Goal: Information Seeking & Learning: Learn about a topic

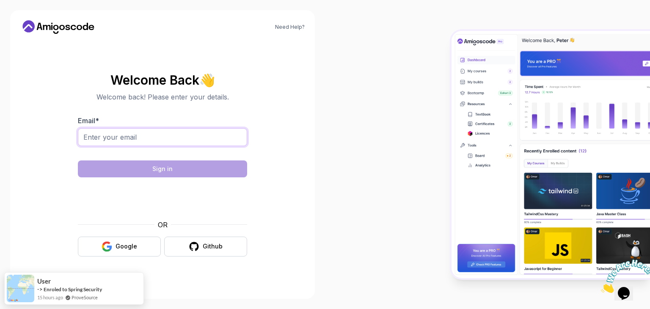
click at [144, 133] on input "Email *" at bounding box center [162, 137] width 169 height 18
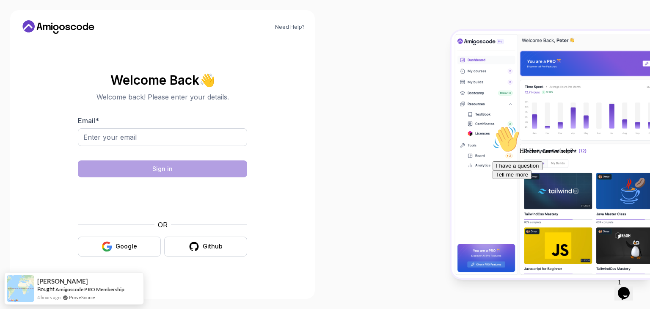
click at [444, 84] on body "Need Help? Welcome Back 👋 Welcome back! Please enter your details. Email * Sign…" at bounding box center [325, 154] width 650 height 309
click at [170, 137] on input "Email *" at bounding box center [162, 137] width 169 height 18
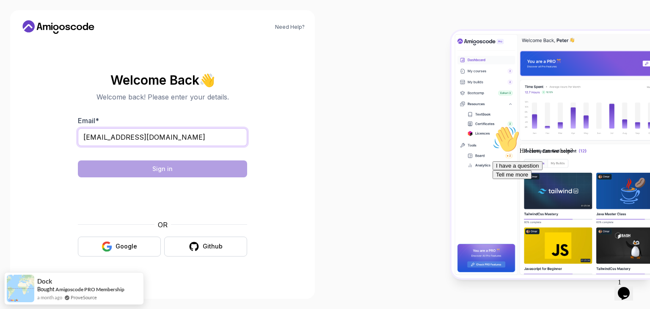
type input "[EMAIL_ADDRESS][DOMAIN_NAME]"
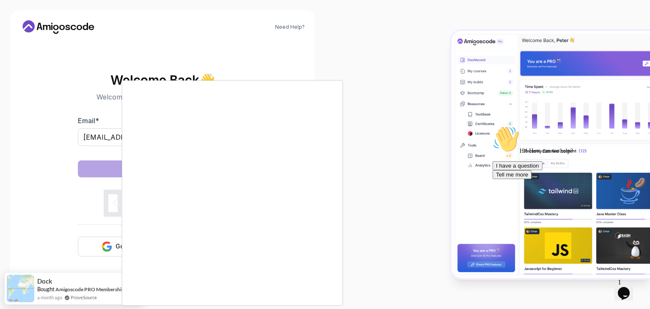
click at [95, 242] on div at bounding box center [325, 154] width 650 height 309
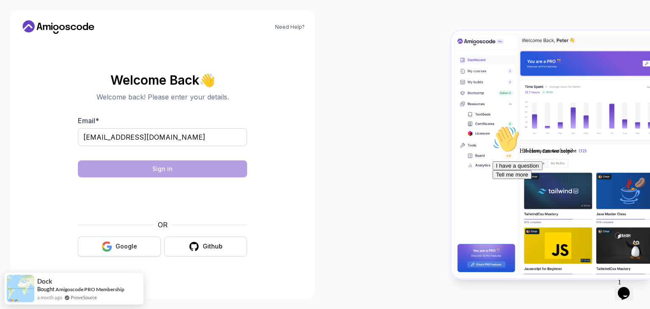
click at [112, 242] on icon "button" at bounding box center [106, 246] width 11 height 11
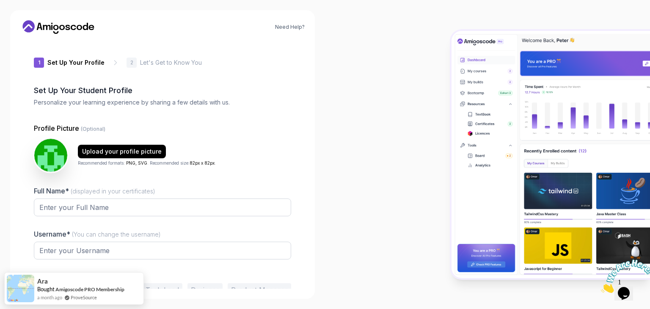
type input "spicylemmingf2635"
click at [131, 151] on div "Upload your profile picture" at bounding box center [122, 152] width 80 height 8
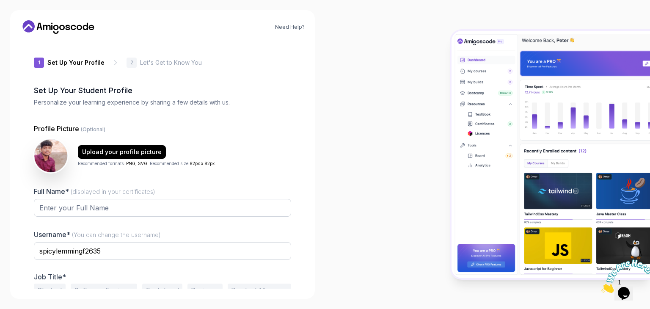
scroll to position [36, 0]
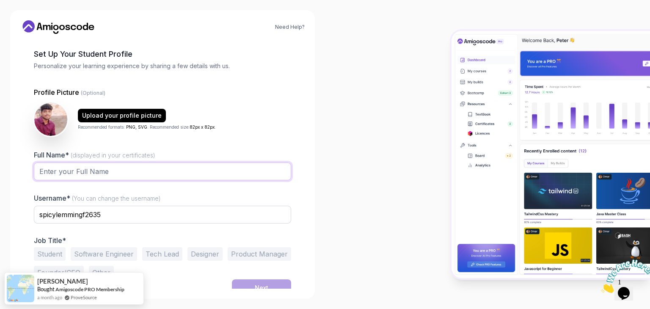
click at [85, 170] on input "Full Name* (displayed in your certificates)" at bounding box center [162, 171] width 257 height 18
type input "CHIPPAGIRI GANESH"
click at [131, 214] on input "spicylemmingf2635" at bounding box center [162, 215] width 257 height 18
type input "s"
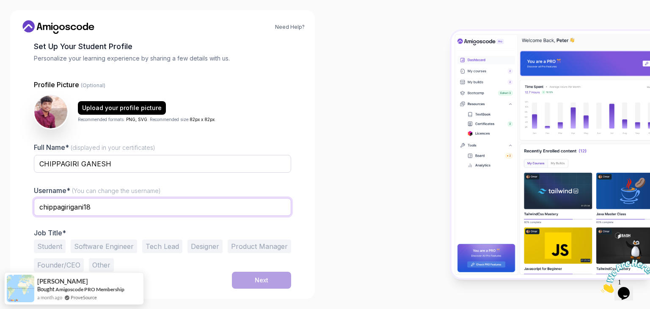
type input "chippagirigani18"
click at [51, 244] on button "Student" at bounding box center [50, 246] width 32 height 14
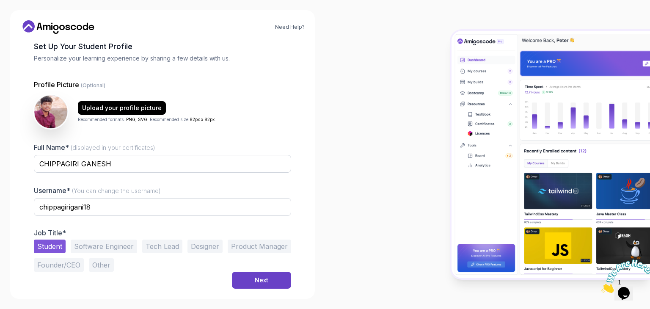
click at [112, 245] on button "Software Engineer" at bounding box center [104, 246] width 66 height 14
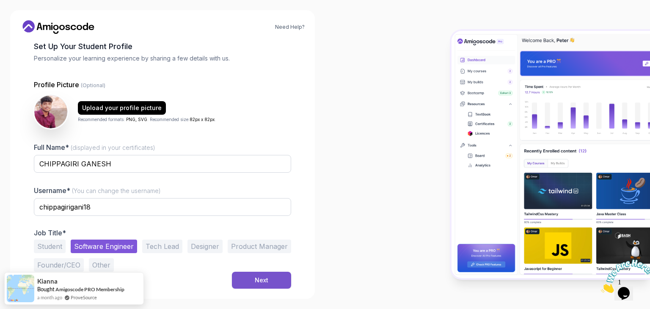
click at [266, 278] on div "Next" at bounding box center [262, 280] width 14 height 8
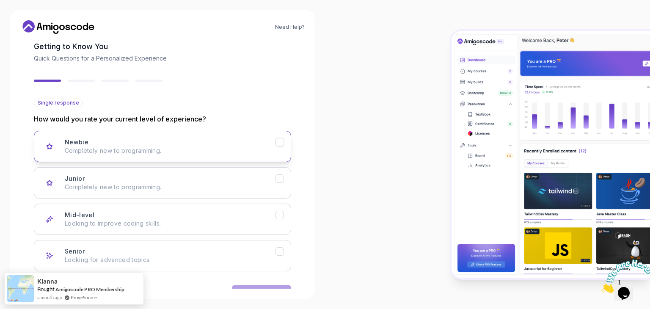
click at [151, 147] on p "Completely new to programming." at bounding box center [170, 150] width 211 height 8
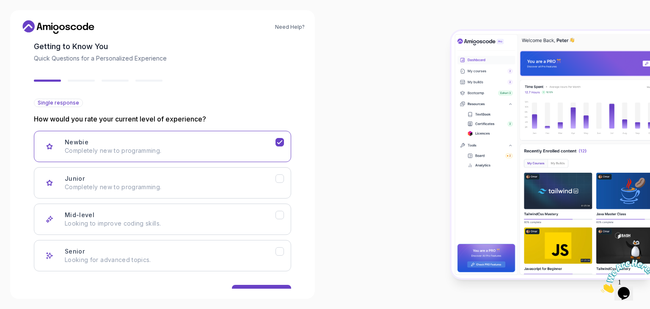
scroll to position [70, 0]
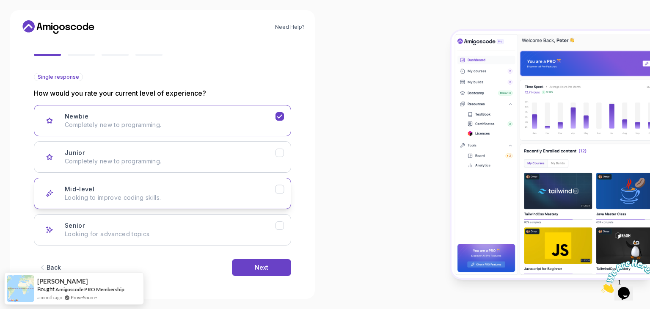
click at [161, 195] on p "Looking to improve coding skills." at bounding box center [170, 197] width 211 height 8
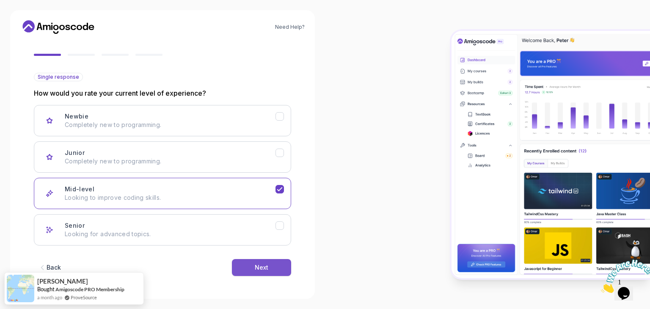
click at [261, 265] on div "Next" at bounding box center [262, 267] width 14 height 8
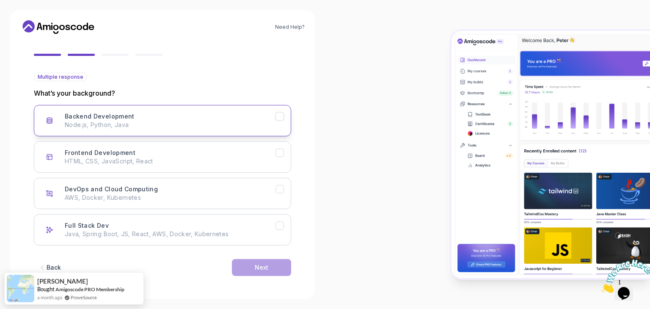
click at [98, 119] on h3 "Backend Development" at bounding box center [100, 116] width 70 height 8
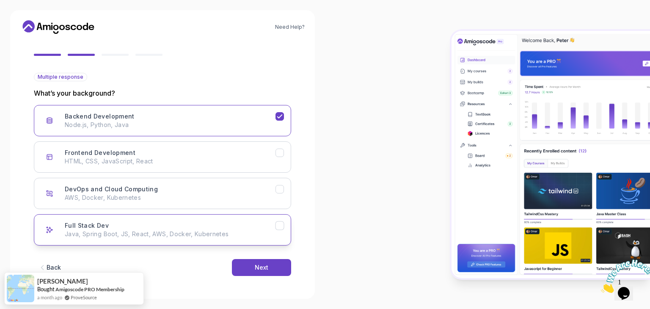
click at [121, 227] on div "Full Stack Dev Java, Spring Boot, JS, React, AWS, Docker, Kubernetes" at bounding box center [170, 229] width 211 height 17
click at [258, 264] on div "Next" at bounding box center [262, 267] width 14 height 8
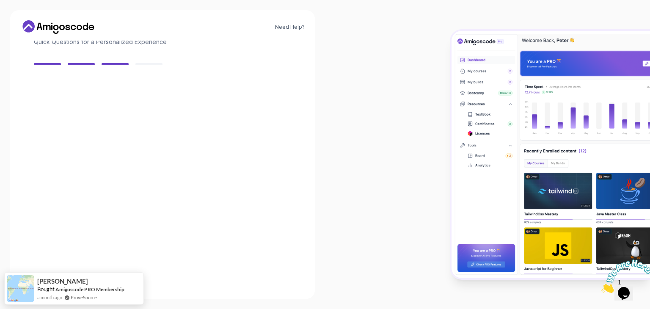
scroll to position [60, 0]
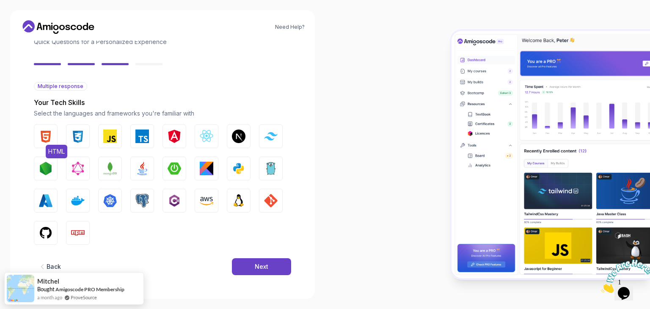
click at [50, 134] on img "button" at bounding box center [46, 136] width 14 height 14
click at [79, 135] on img "button" at bounding box center [78, 136] width 14 height 14
click at [173, 166] on img "button" at bounding box center [174, 169] width 14 height 14
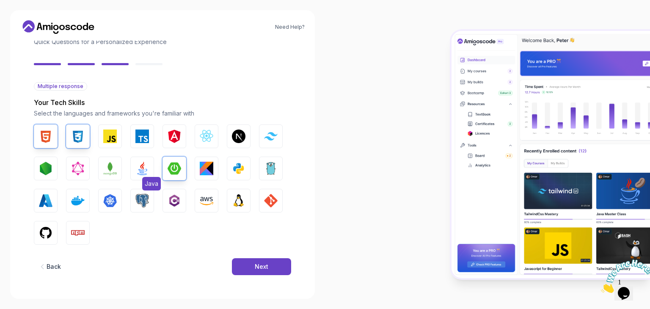
click at [142, 167] on img "button" at bounding box center [142, 169] width 14 height 14
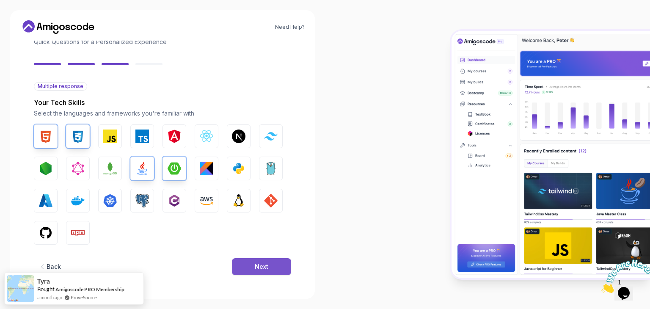
click at [258, 265] on div "Next" at bounding box center [262, 266] width 14 height 8
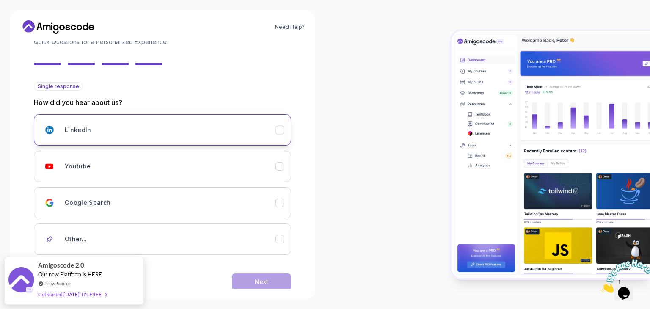
click at [138, 123] on div "LinkedIn" at bounding box center [170, 129] width 211 height 17
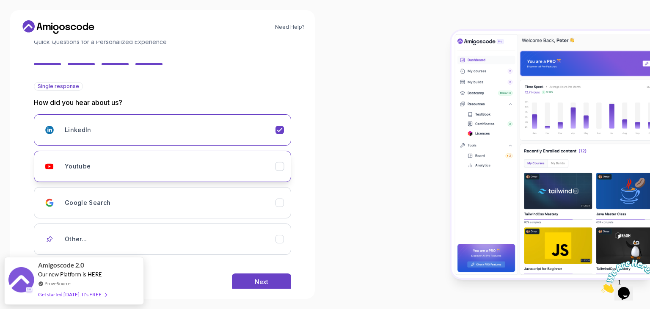
click at [178, 163] on div "Youtube" at bounding box center [170, 166] width 211 height 17
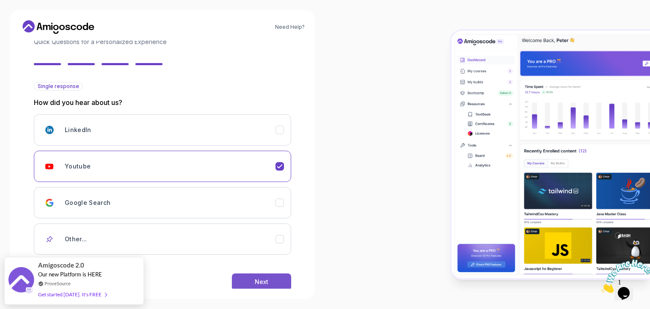
click at [254, 281] on button "Next" at bounding box center [261, 281] width 59 height 17
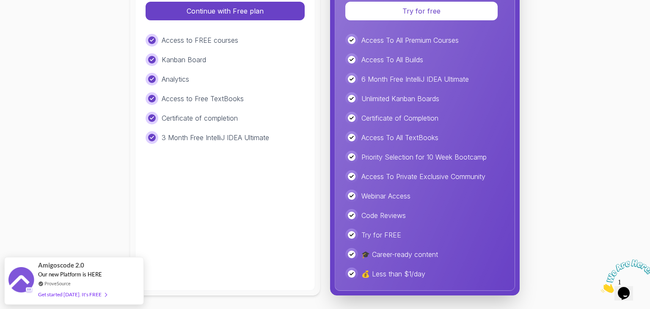
scroll to position [131, 0]
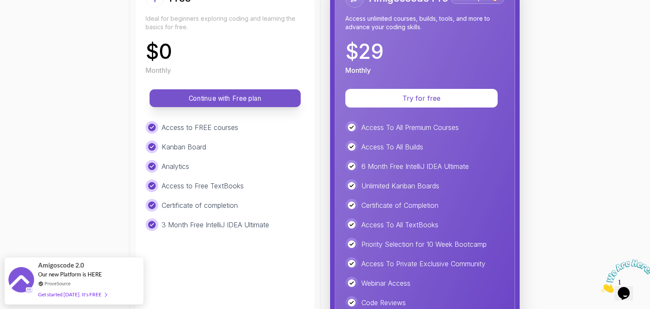
click at [247, 95] on p "Continue with Free plan" at bounding box center [225, 98] width 132 height 10
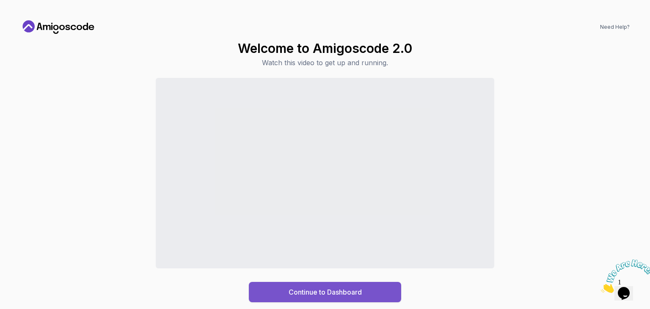
click at [335, 291] on div "Continue to Dashboard" at bounding box center [324, 292] width 73 height 10
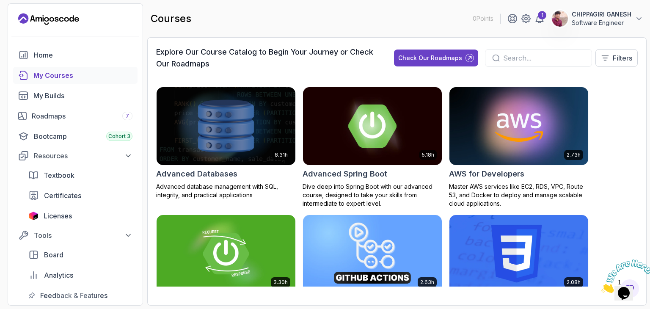
click at [386, 140] on img at bounding box center [371, 126] width 145 height 82
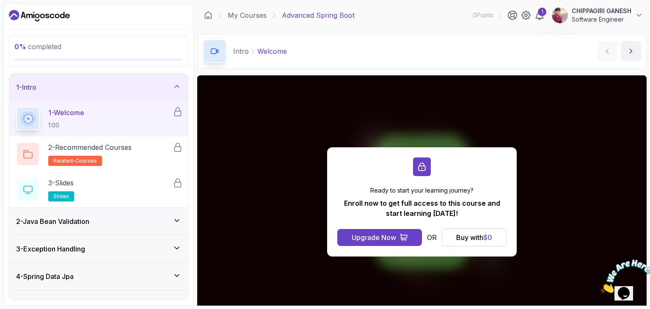
click at [117, 222] on div "2 - Java Bean Validation" at bounding box center [98, 221] width 165 height 10
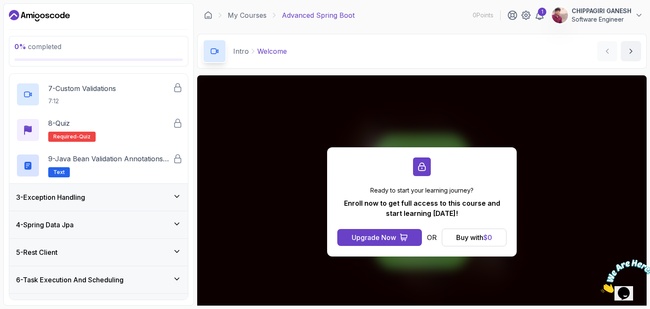
scroll to position [266, 0]
click at [121, 191] on div "3 - Exception Handling" at bounding box center [98, 196] width 165 height 10
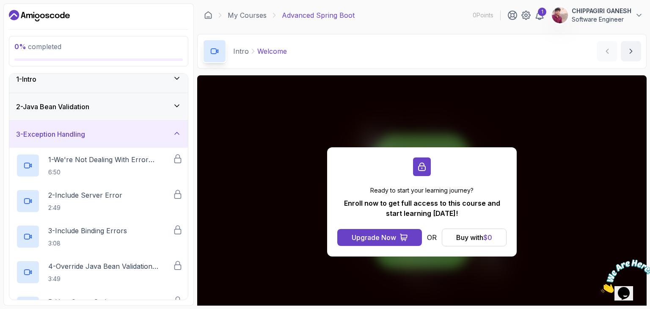
scroll to position [0, 0]
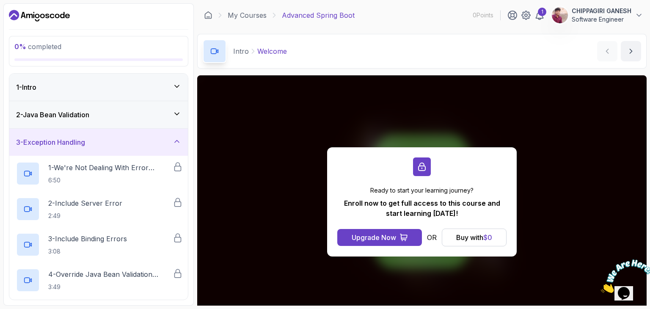
click at [65, 82] on div "1 - Intro" at bounding box center [98, 87] width 165 height 10
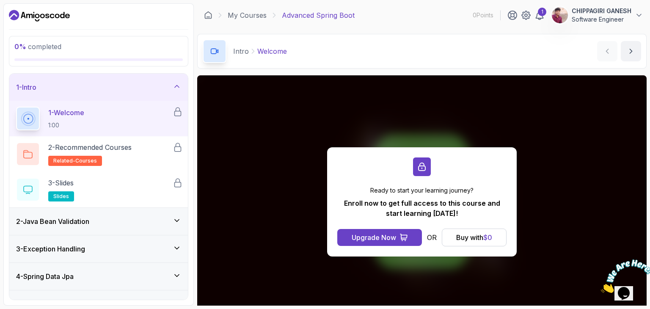
click at [65, 82] on div "1 - Intro" at bounding box center [98, 87] width 165 height 10
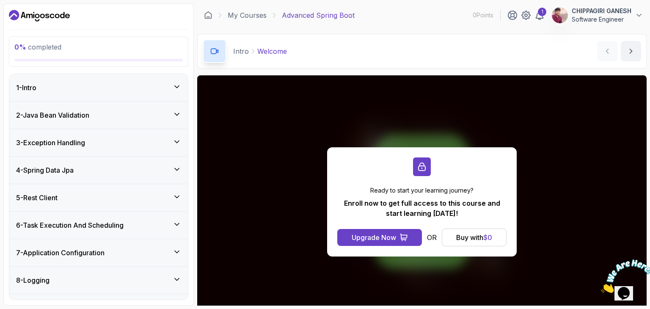
scroll to position [130, 0]
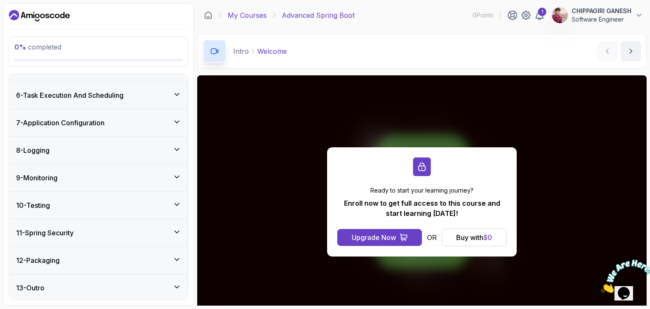
click at [261, 14] on link "My Courses" at bounding box center [247, 15] width 39 height 10
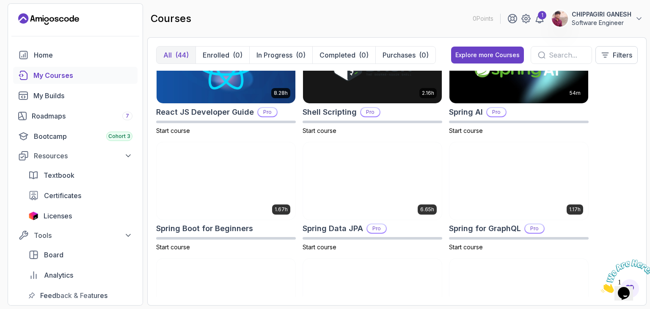
scroll to position [1329, 0]
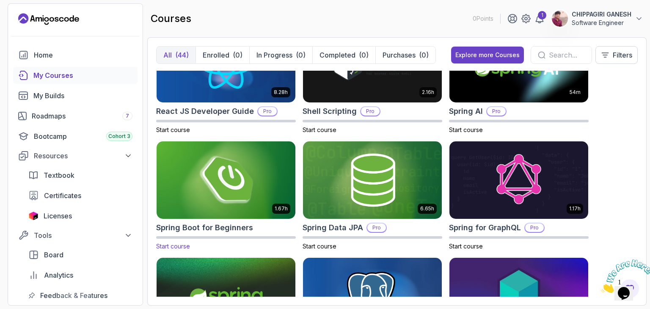
click at [218, 193] on img at bounding box center [225, 180] width 145 height 82
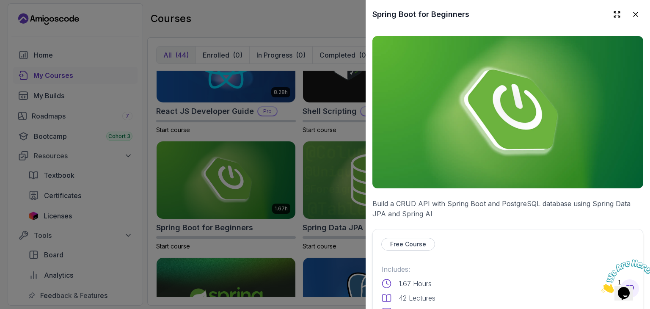
scroll to position [45, 0]
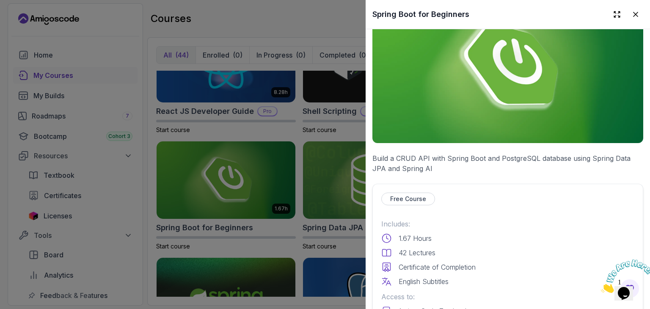
click at [420, 198] on p "Free Course" at bounding box center [408, 199] width 36 height 8
click at [408, 195] on p "Free Course" at bounding box center [408, 199] width 36 height 8
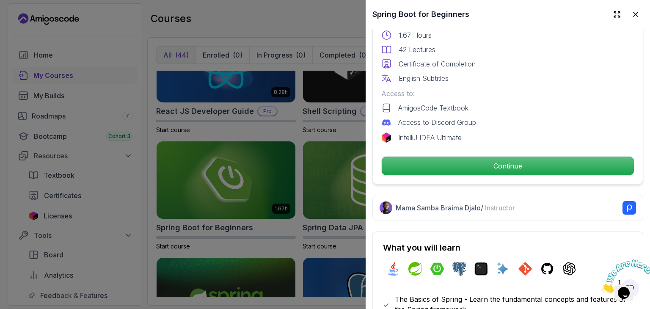
scroll to position [249, 0]
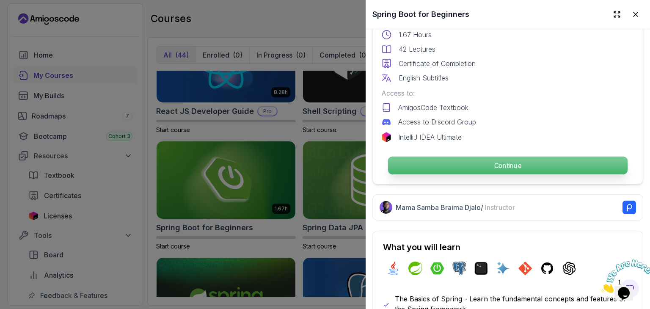
click at [480, 156] on p "Continue" at bounding box center [507, 165] width 239 height 18
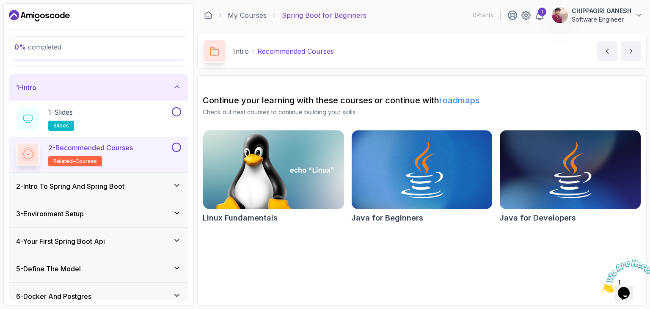
click at [98, 183] on h3 "2 - Intro To Spring And Spring Boot" at bounding box center [70, 186] width 108 height 10
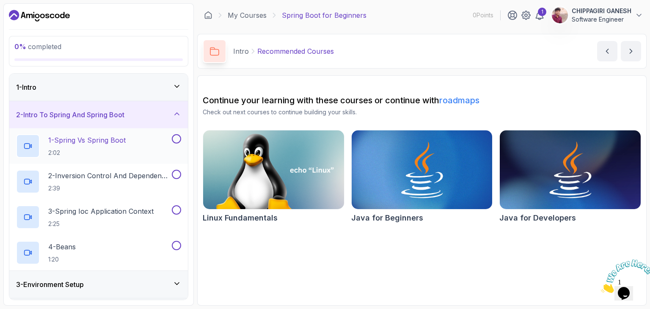
click at [115, 146] on h2 "1 - Spring Vs Spring Boot 2:02" at bounding box center [86, 146] width 77 height 22
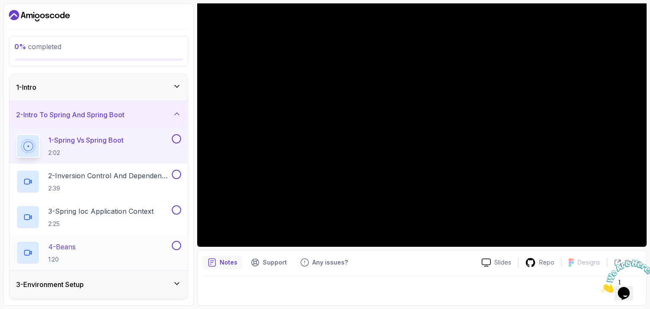
click at [110, 241] on div "4 - Beans 1:20" at bounding box center [93, 253] width 154 height 24
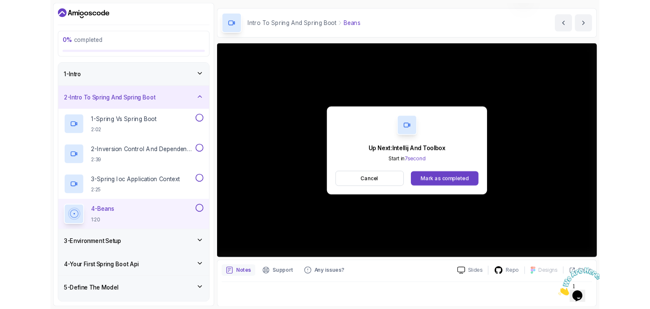
scroll to position [81, 0]
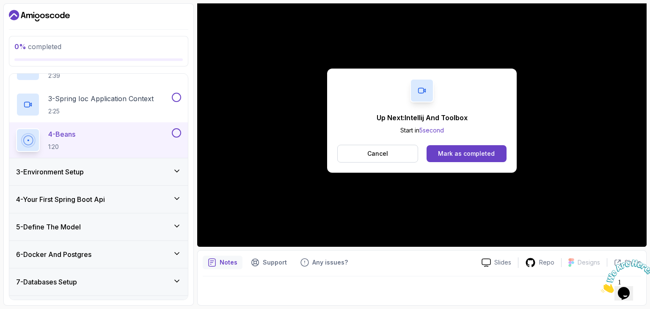
click at [119, 176] on div "3 - Environment Setup" at bounding box center [98, 171] width 178 height 27
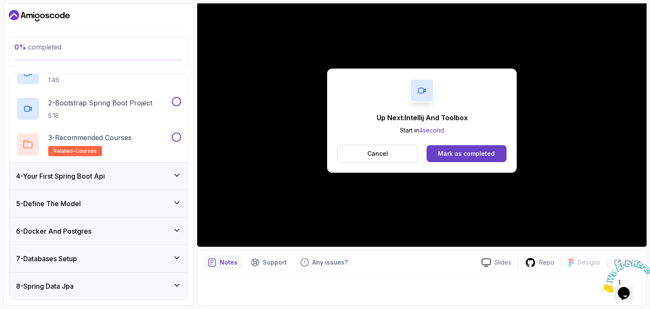
scroll to position [100, 0]
click at [89, 139] on p "3 - Recommended Courses" at bounding box center [89, 138] width 83 height 10
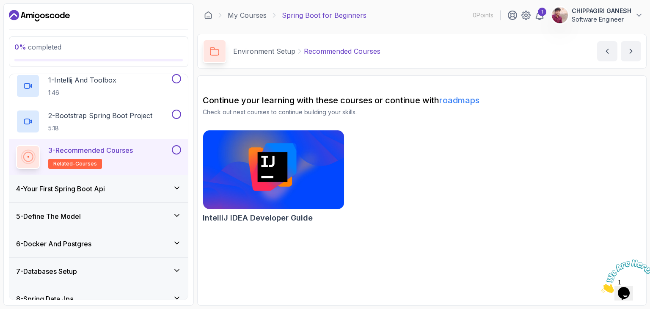
scroll to position [89, 0]
click at [112, 190] on div "4 - Your First Spring Boot Api" at bounding box center [98, 188] width 165 height 10
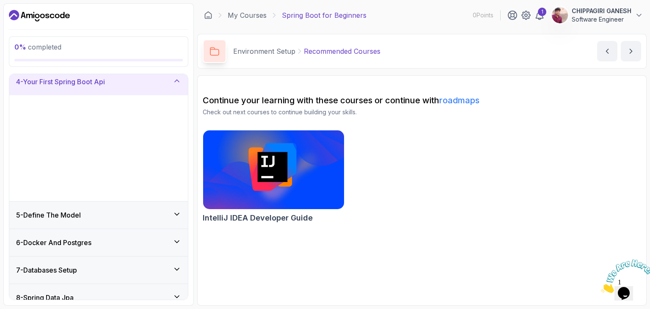
scroll to position [88, 0]
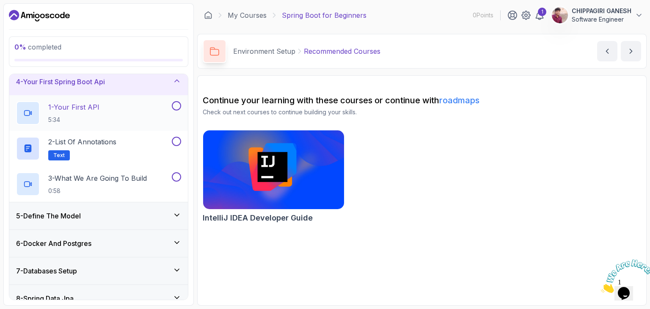
click at [101, 107] on div "1 - Your First API 5:34" at bounding box center [93, 113] width 154 height 24
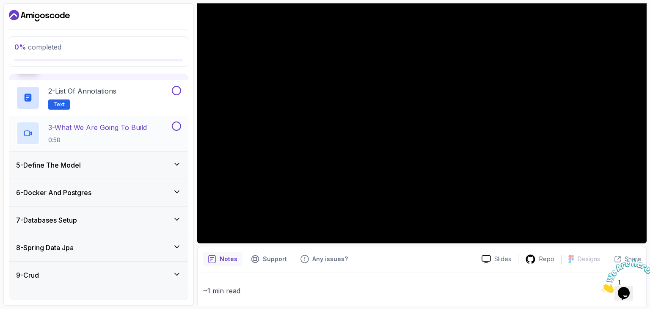
scroll to position [141, 0]
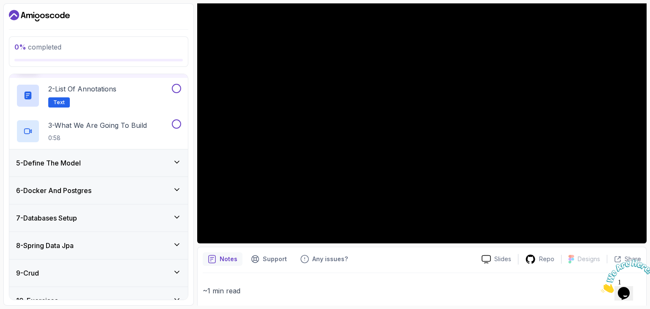
click at [124, 167] on div "5 - Define The Model" at bounding box center [98, 162] width 178 height 27
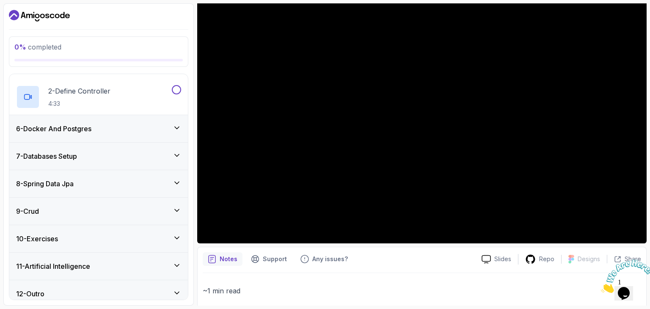
scroll to position [173, 0]
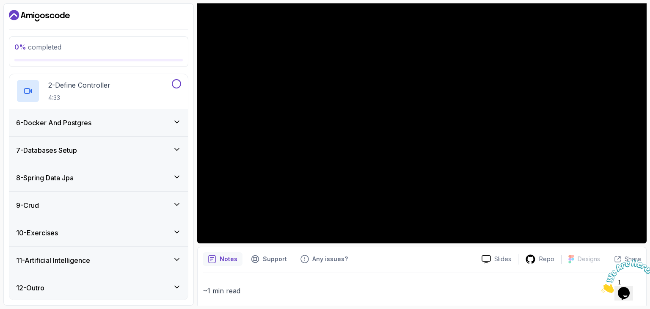
click at [99, 146] on div "7 - Databases Setup" at bounding box center [98, 150] width 165 height 10
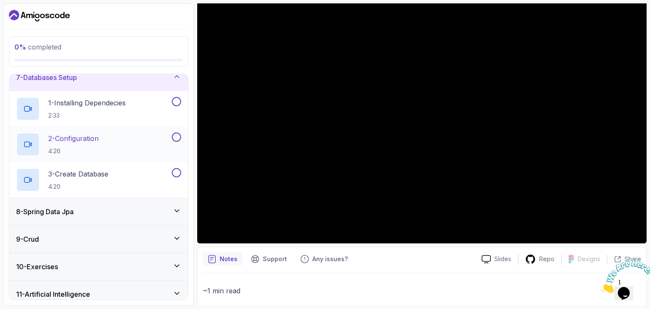
scroll to position [209, 0]
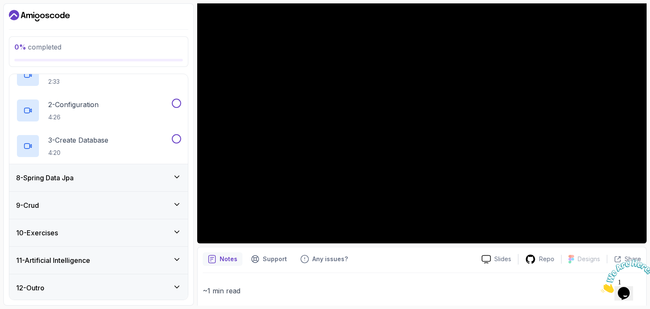
click at [91, 181] on div "8 - Spring Data Jpa" at bounding box center [98, 178] width 165 height 10
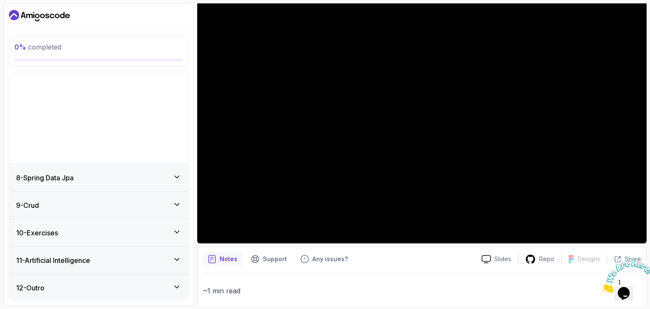
scroll to position [102, 0]
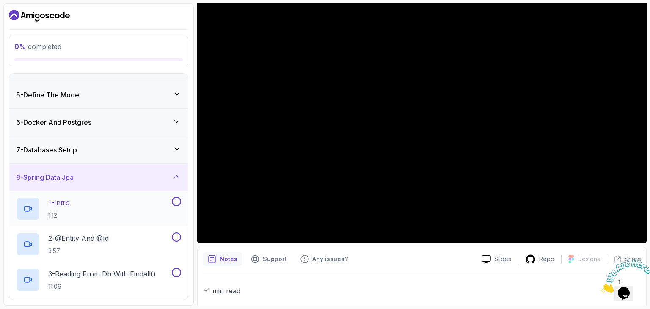
click at [96, 214] on div "1 - Intro 1:12" at bounding box center [93, 209] width 154 height 24
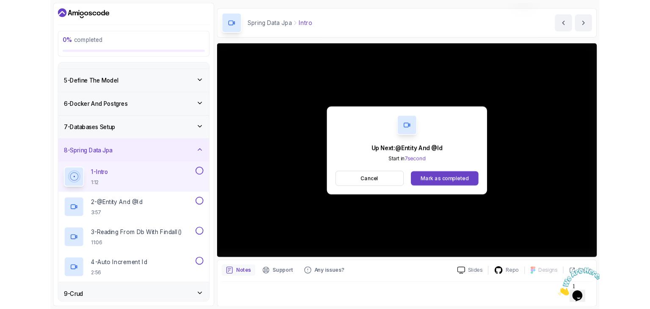
scroll to position [81, 0]
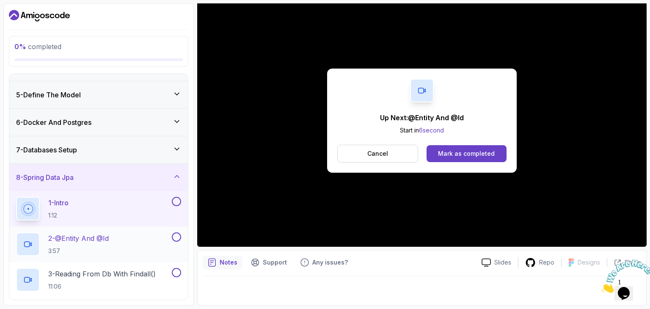
click at [117, 236] on div "2 - @Entity And @Id 3:57" at bounding box center [93, 244] width 154 height 24
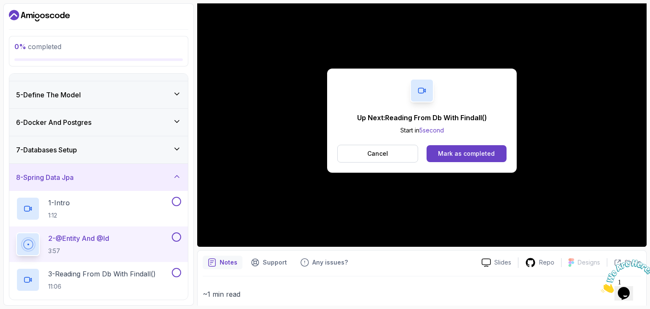
scroll to position [85, 0]
